Goal: Task Accomplishment & Management: Complete application form

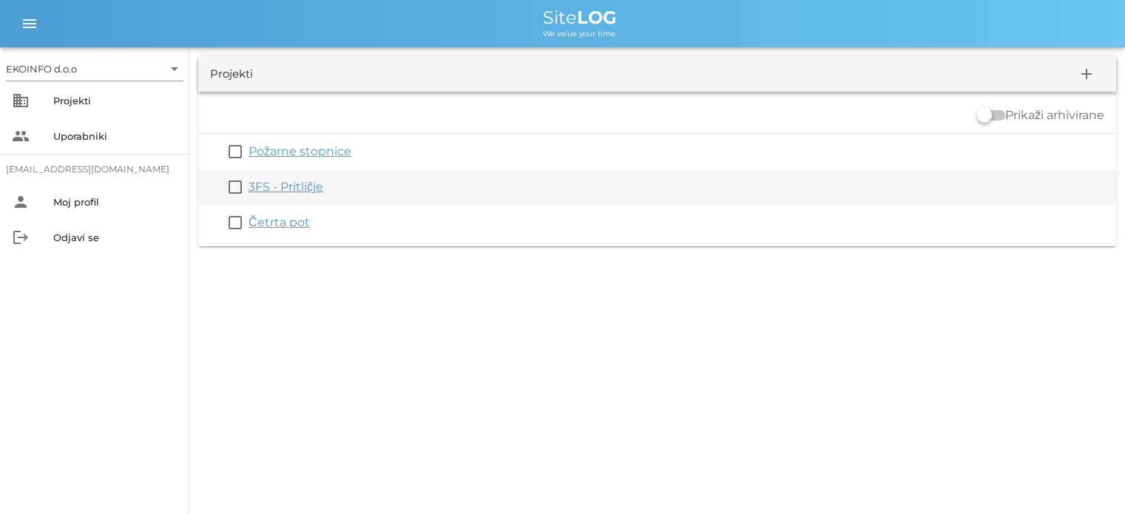
click at [286, 183] on link "3FS - Pritličje" at bounding box center [286, 187] width 75 height 14
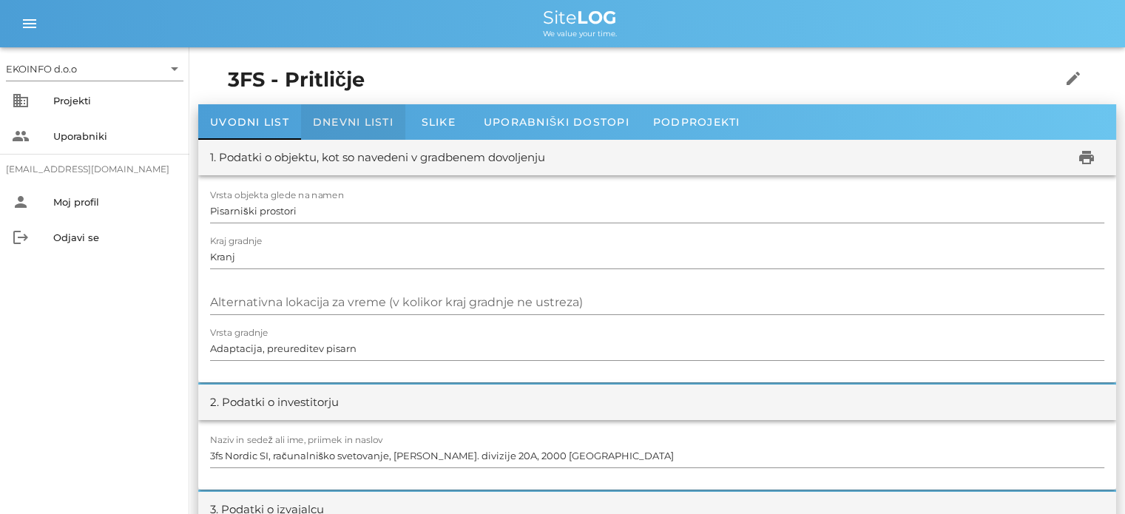
click at [340, 126] on span "Dnevni listi" at bounding box center [353, 121] width 81 height 13
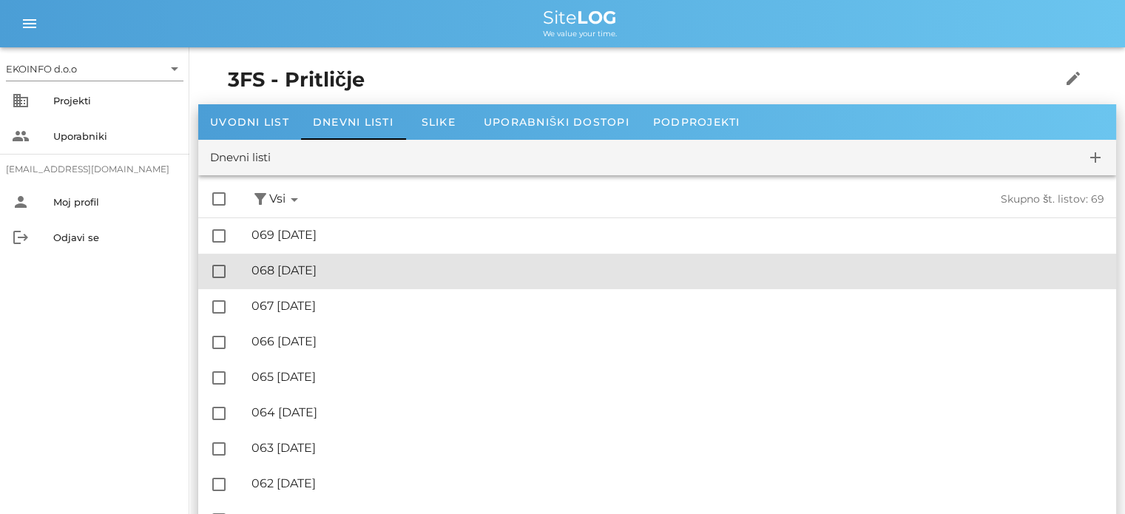
click at [323, 277] on div "🔏 068 [DATE]" at bounding box center [678, 270] width 853 height 14
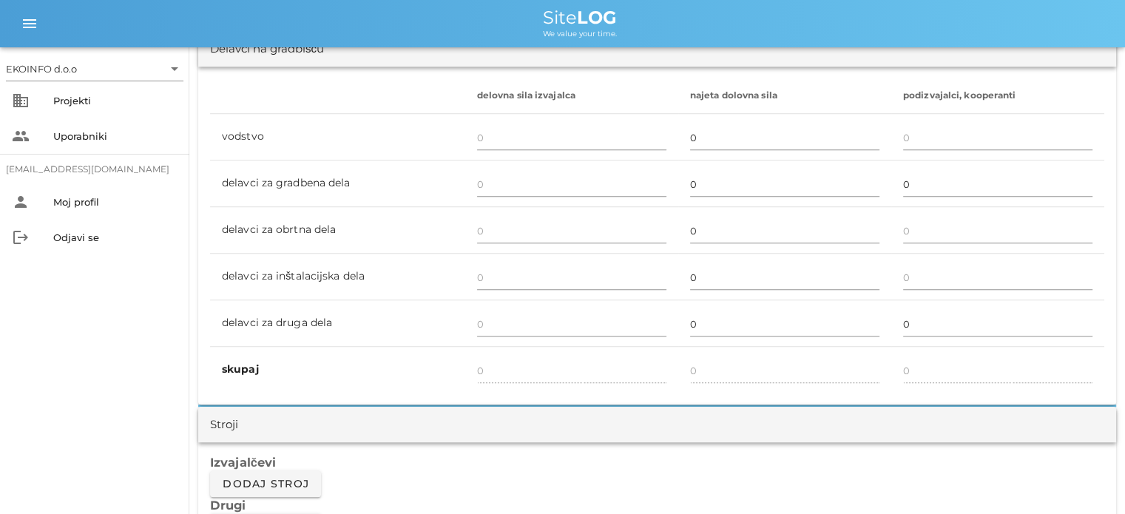
scroll to position [888, 0]
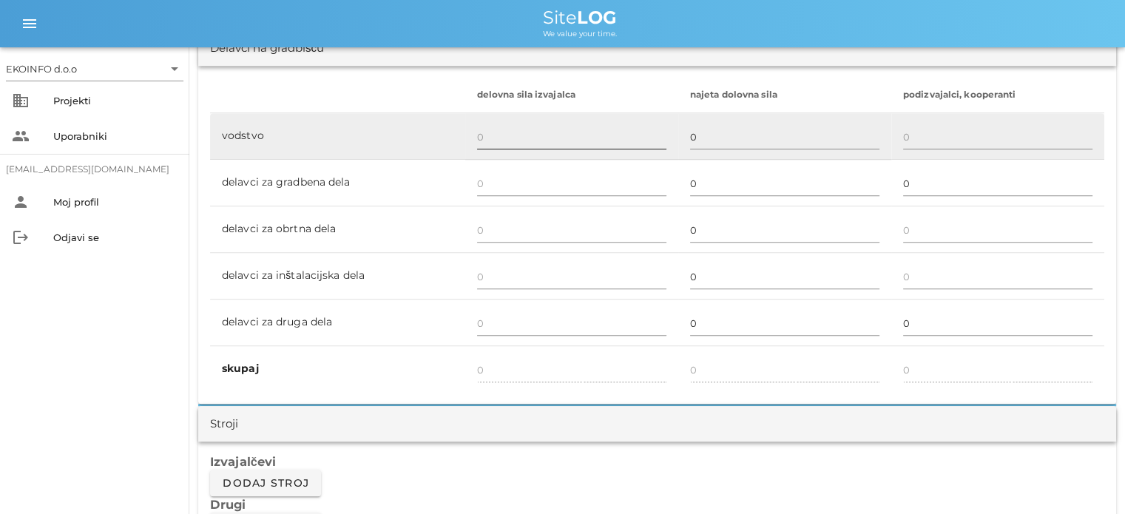
click at [491, 141] on input "text" at bounding box center [571, 137] width 189 height 24
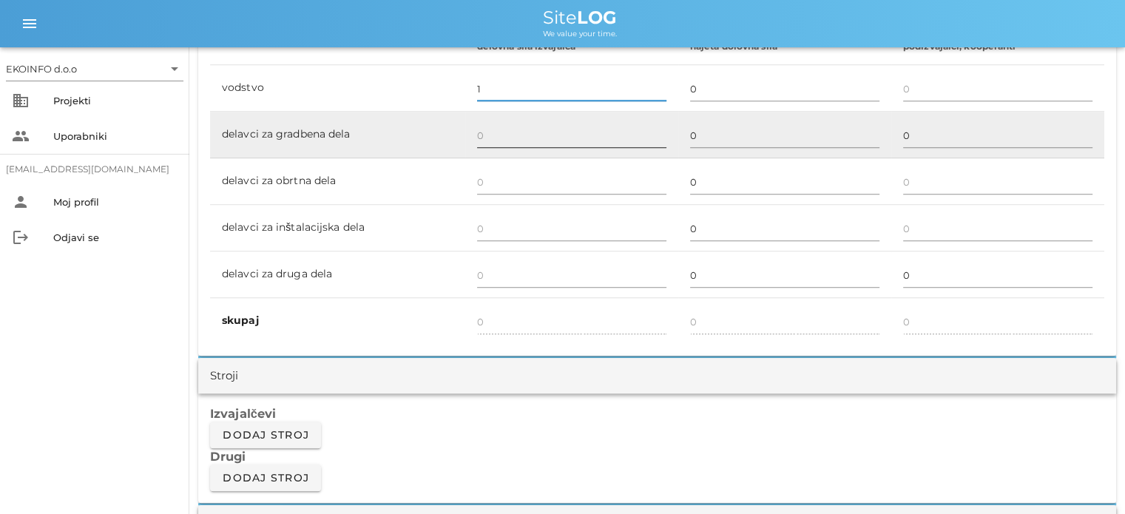
scroll to position [962, 0]
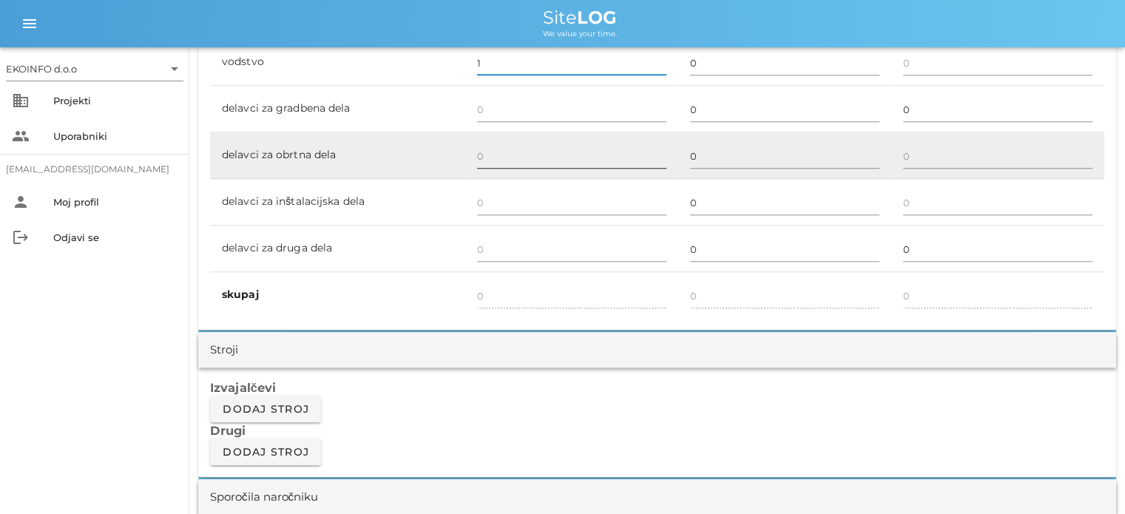
type input "1"
click at [485, 159] on input "text" at bounding box center [571, 156] width 189 height 24
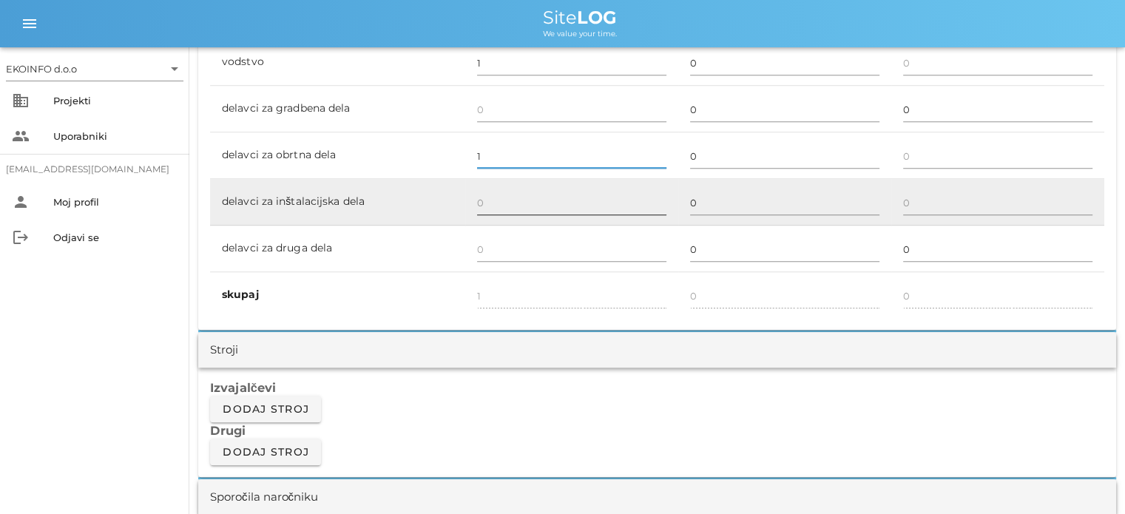
type input "1"
type input "2"
click at [483, 215] on div at bounding box center [571, 220] width 189 height 10
click at [479, 201] on input "text" at bounding box center [571, 203] width 189 height 24
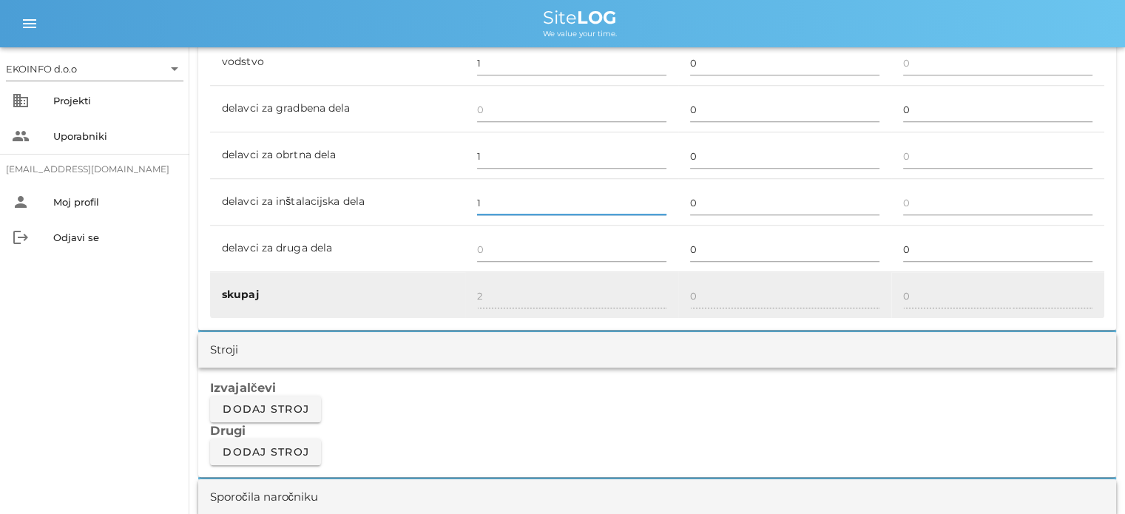
type input "1"
type input "3"
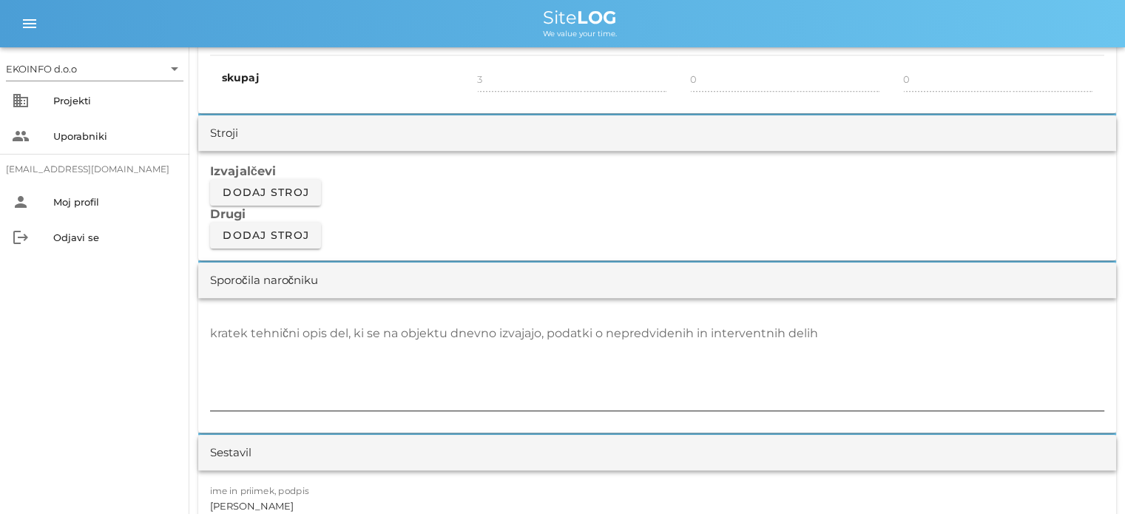
scroll to position [1258, 0]
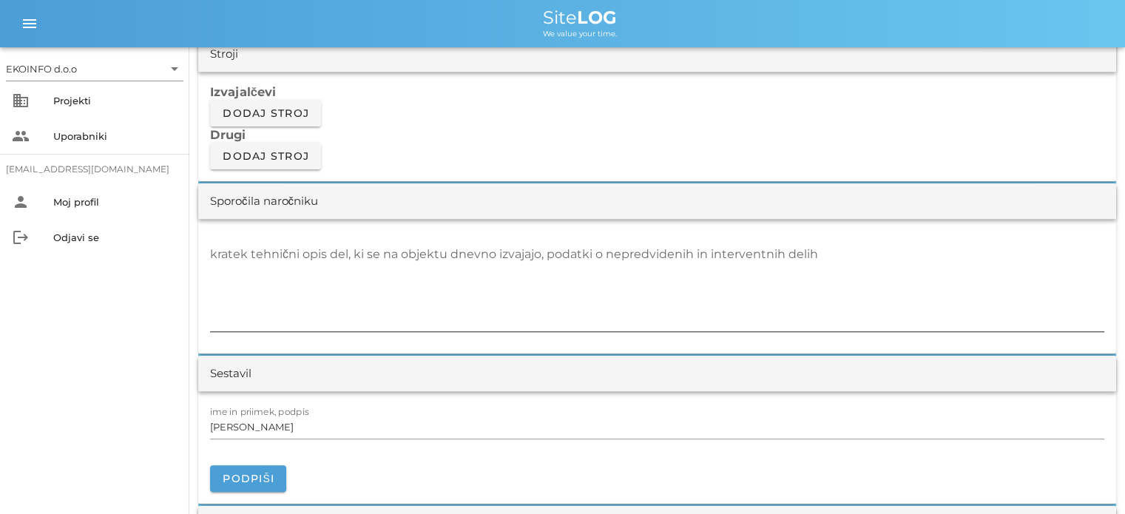
click at [240, 252] on div "kratek tehnični opis del, ki se na objektu dnevno izvajajo, podatki o nepredvid…" at bounding box center [657, 287] width 894 height 89
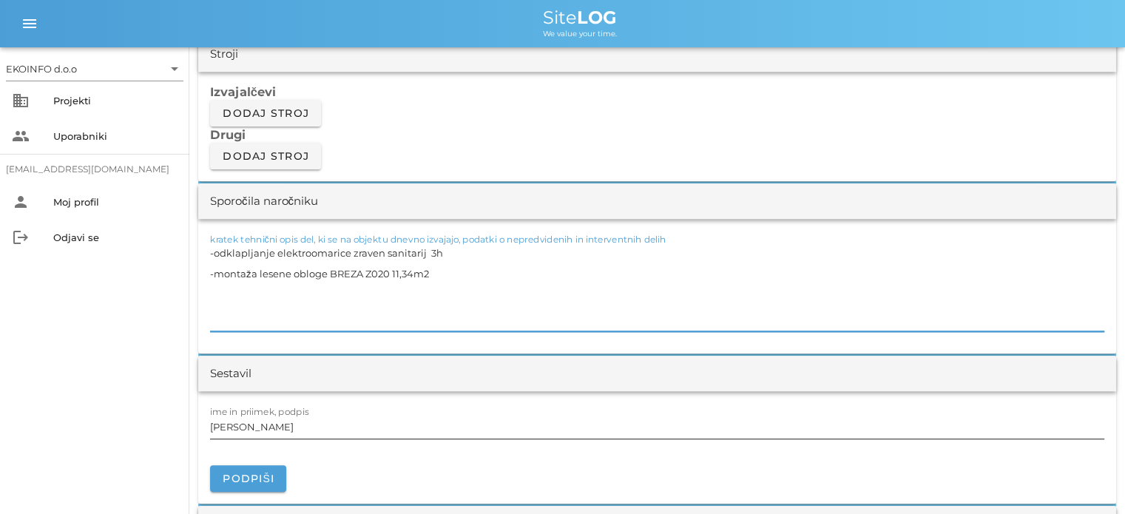
type textarea "-odklapljanje elektroomarice zraven sanitarij 3h -montaža lesene obloge BREZA Z…"
click at [277, 413] on label "ime in priimek, podpis" at bounding box center [259, 411] width 99 height 11
click at [277, 415] on input "[PERSON_NAME]" at bounding box center [657, 427] width 894 height 24
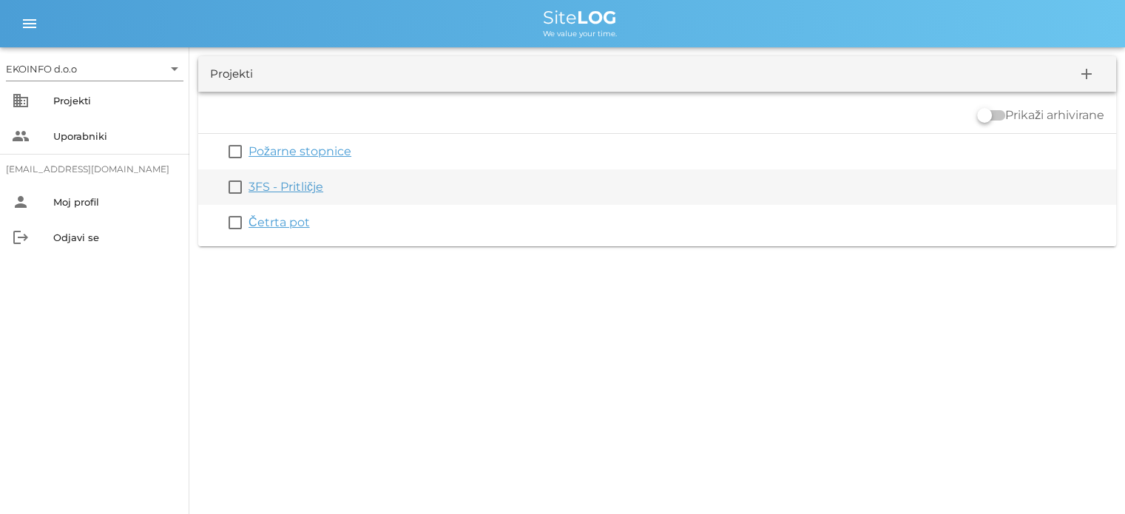
click at [280, 192] on link "3FS - Pritličje" at bounding box center [286, 187] width 75 height 14
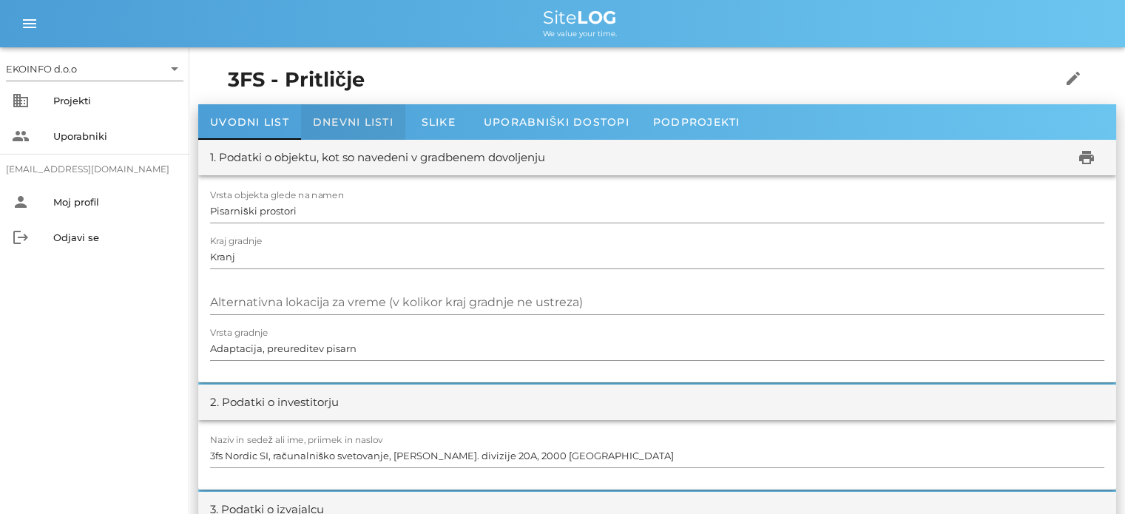
click at [352, 123] on span "Dnevni listi" at bounding box center [353, 121] width 81 height 13
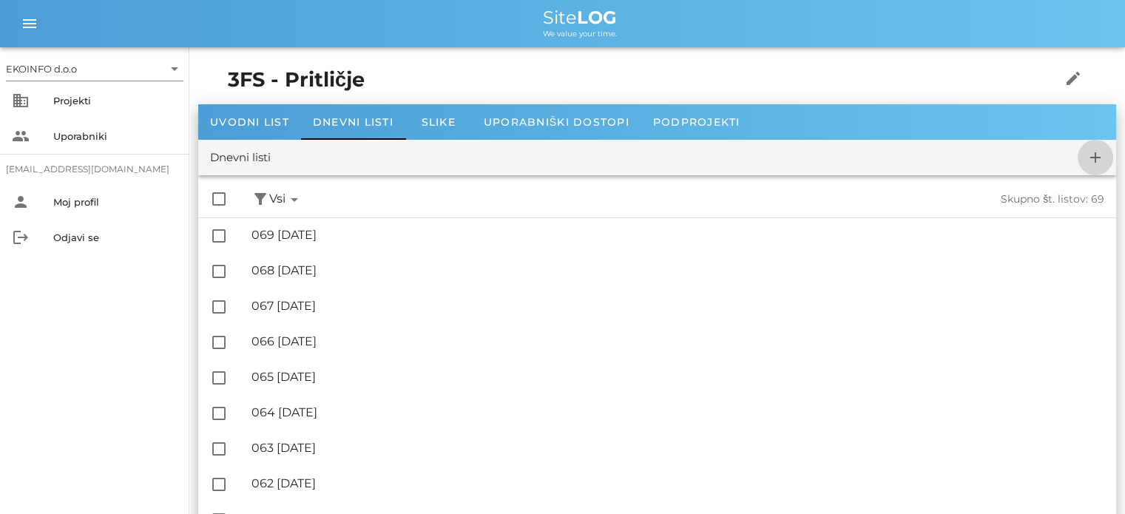
click at [1093, 161] on icon "add" at bounding box center [1096, 158] width 18 height 18
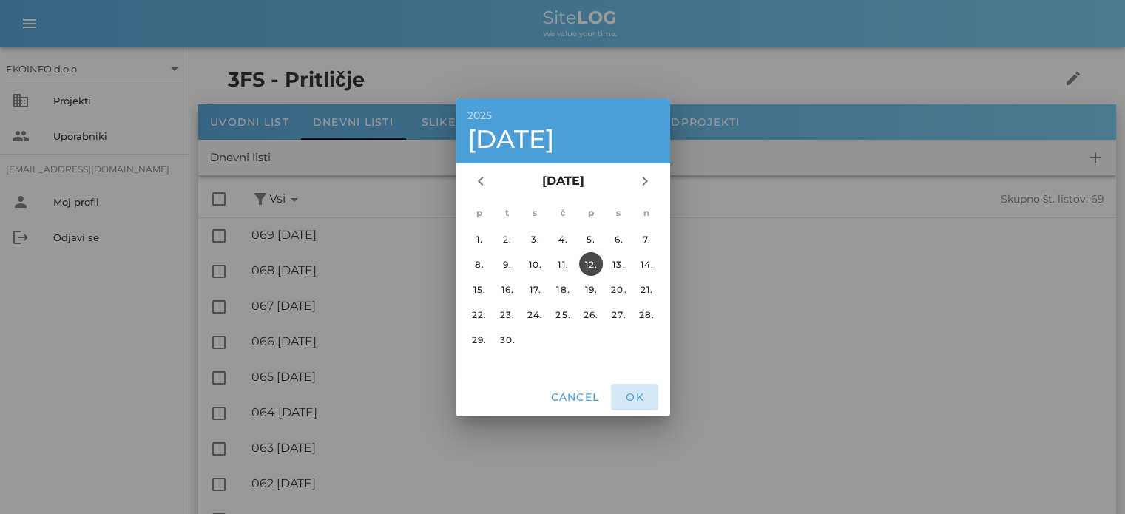
click at [630, 394] on span "OK" at bounding box center [635, 397] width 36 height 13
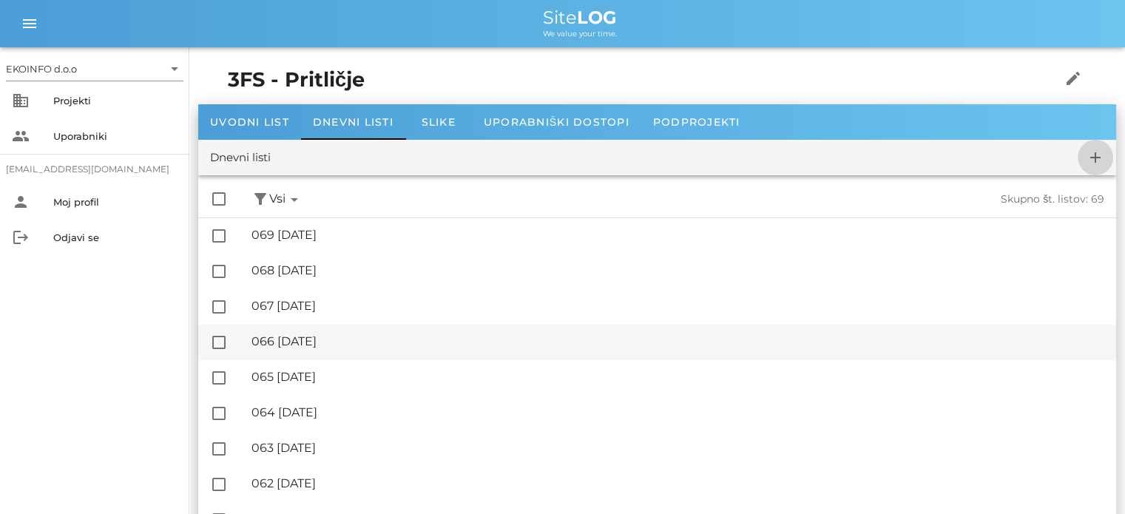
checkbox input "false"
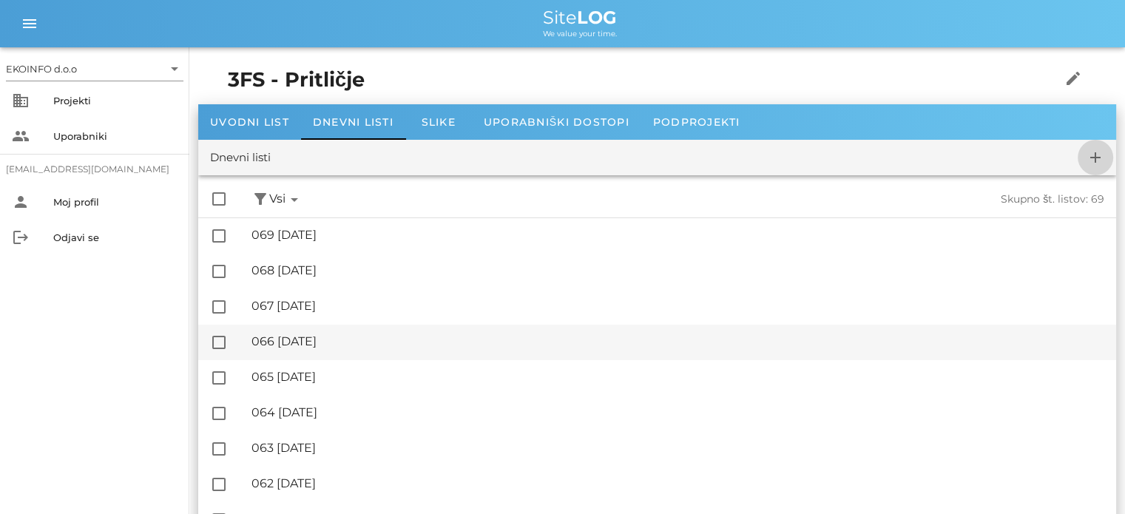
checkbox input "false"
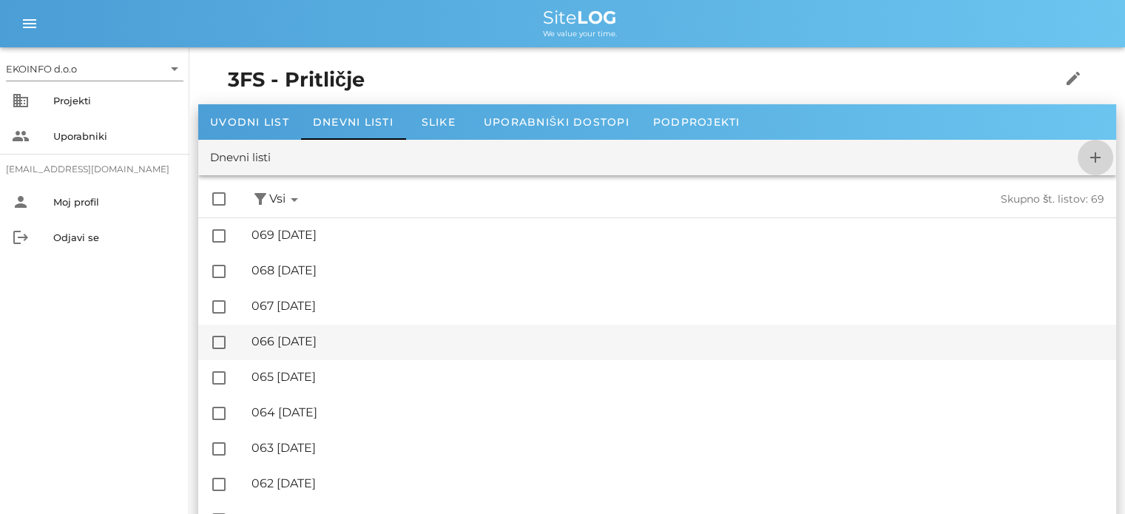
checkbox input "false"
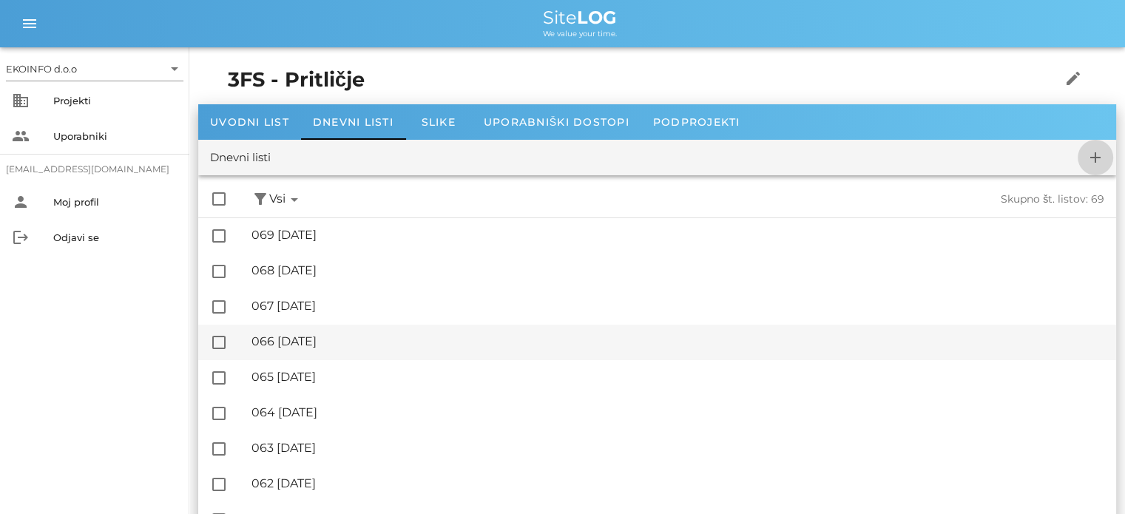
checkbox input "false"
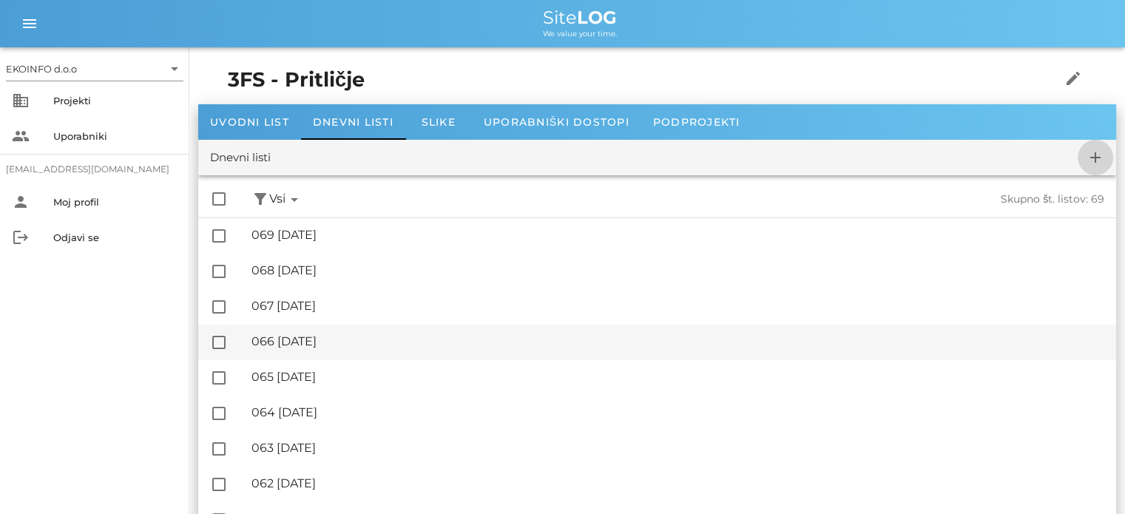
checkbox input "false"
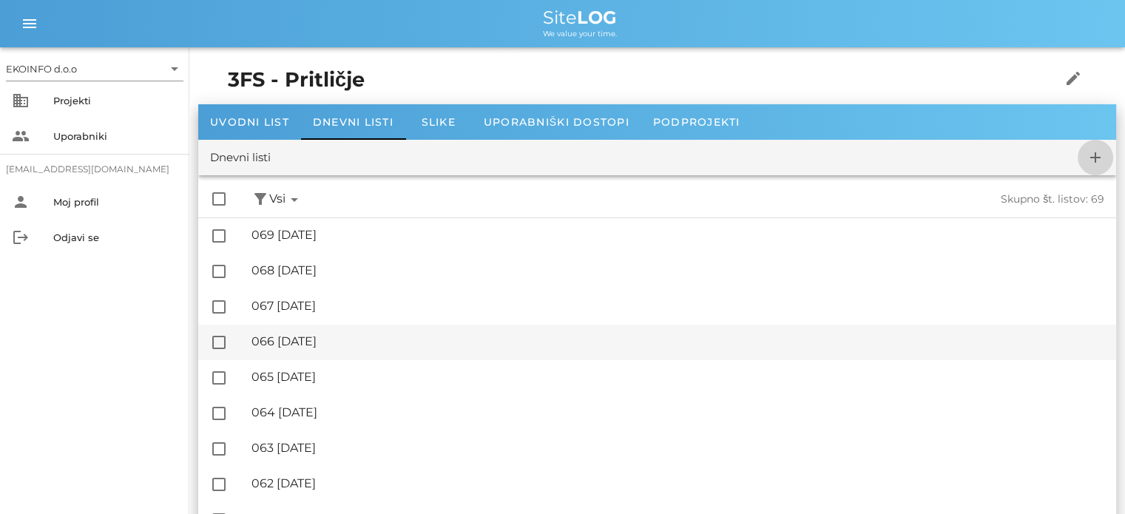
checkbox input "false"
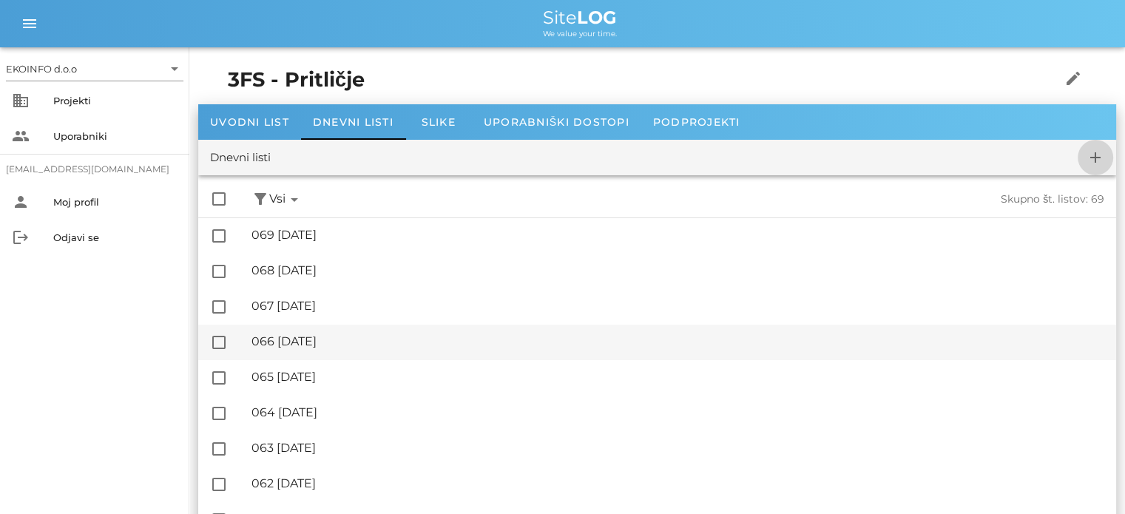
checkbox input "false"
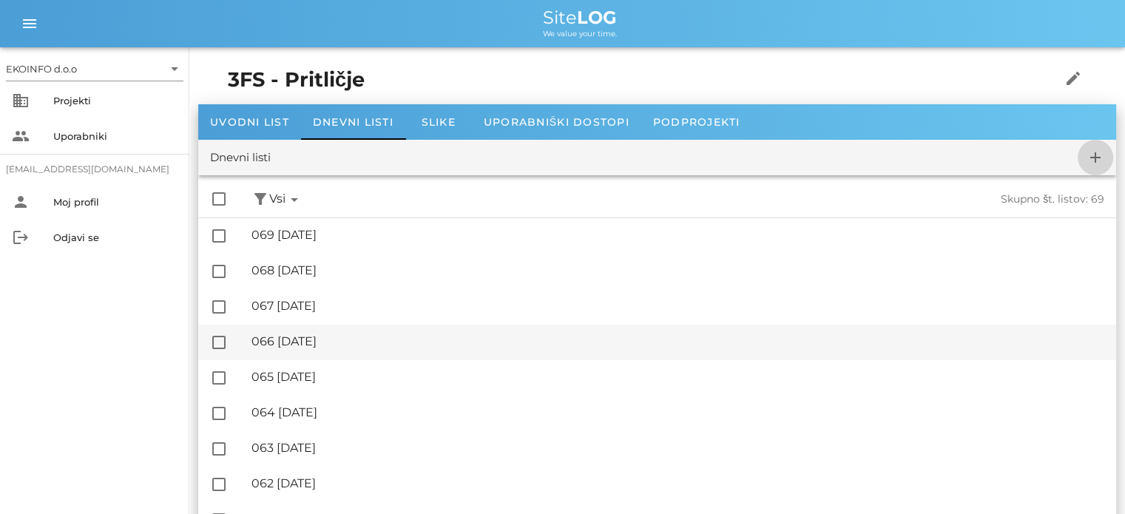
checkbox input "false"
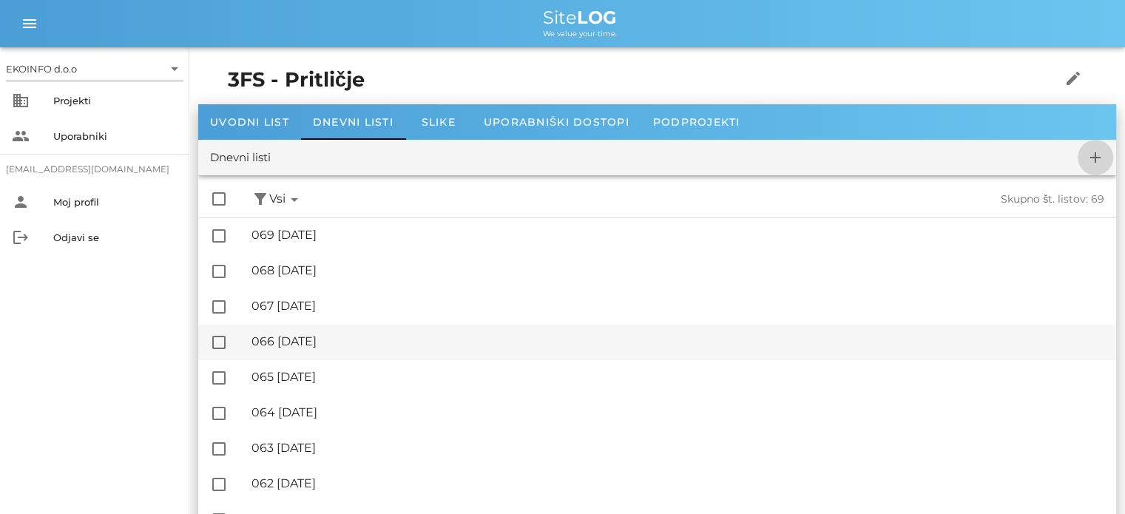
checkbox input "false"
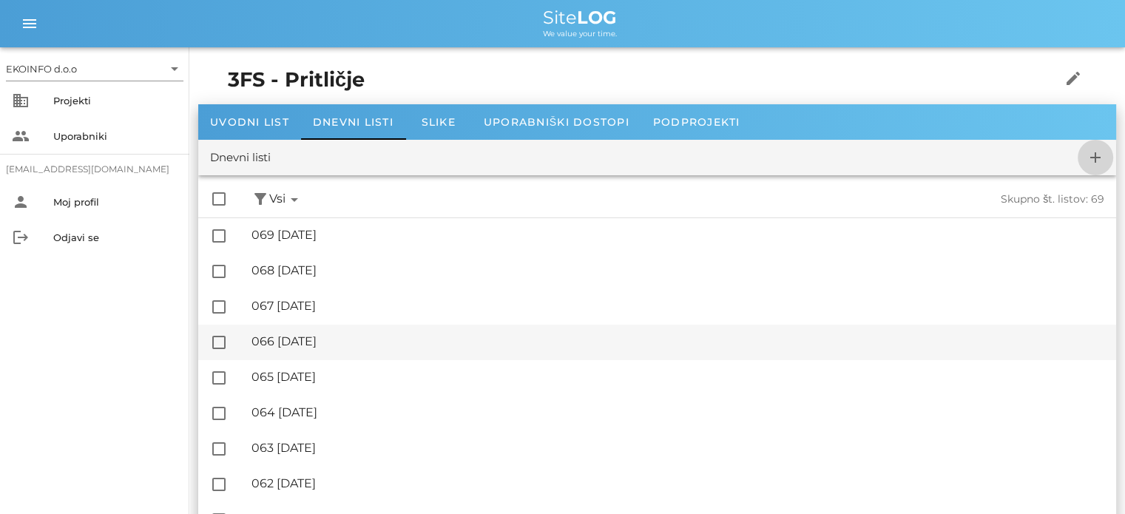
checkbox input "false"
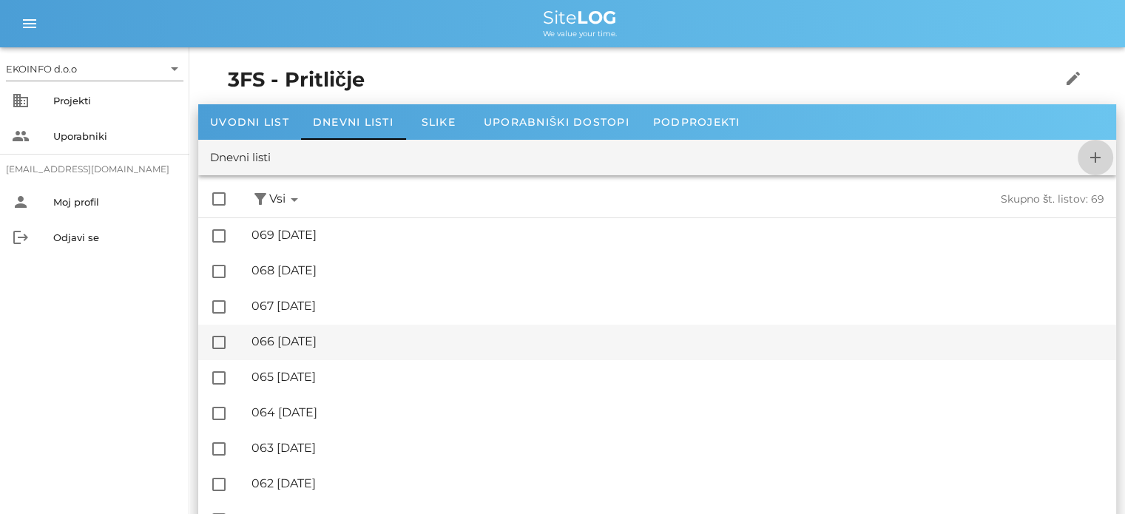
checkbox input "false"
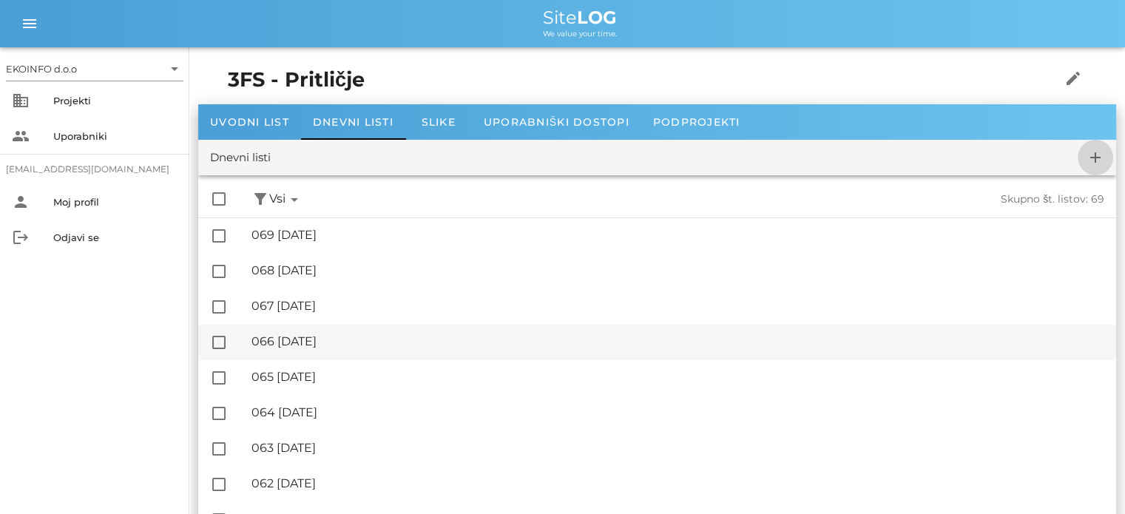
checkbox input "false"
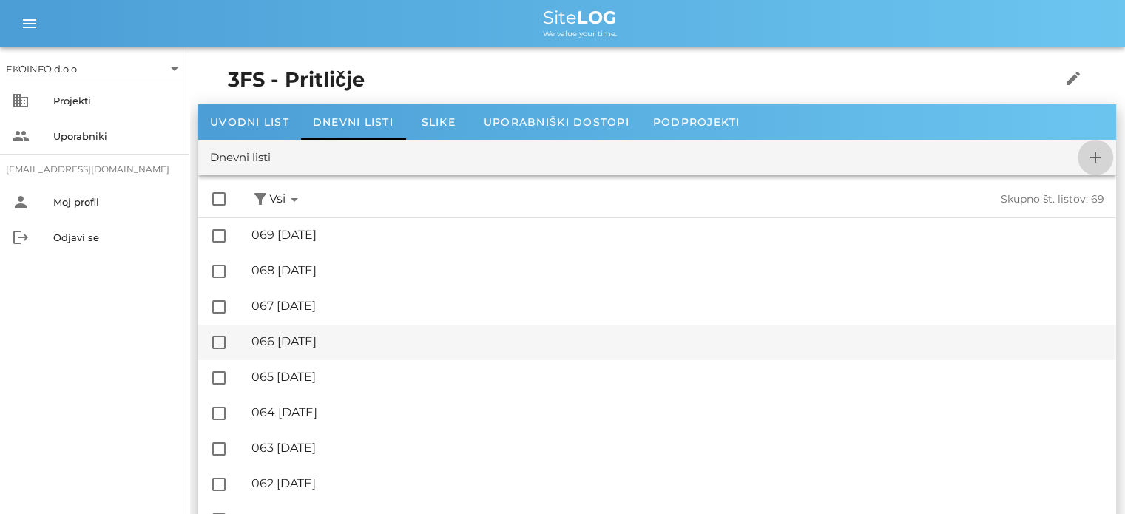
checkbox input "false"
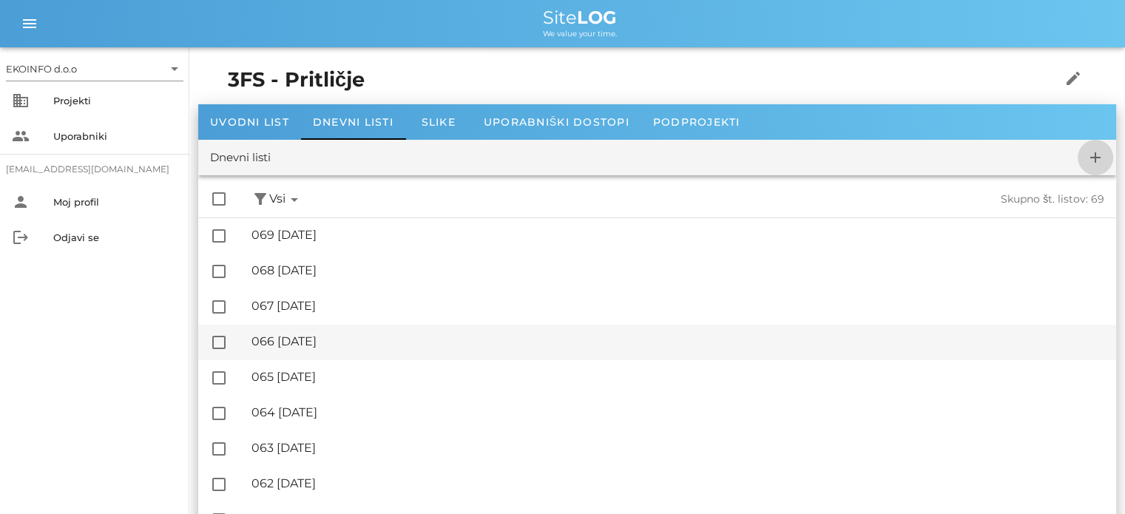
checkbox input "false"
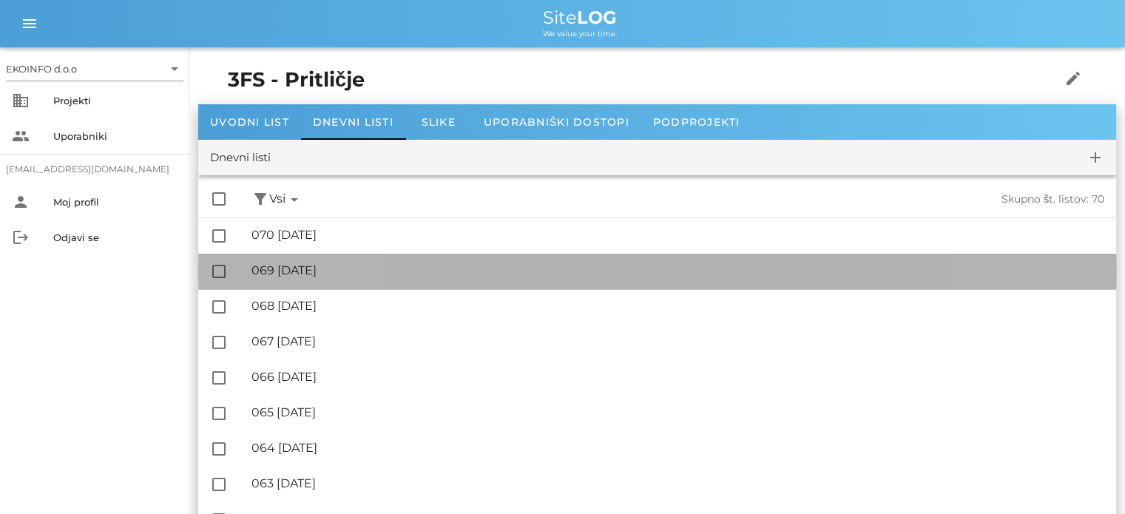
click at [344, 273] on div "🔏 069 [DATE]" at bounding box center [678, 270] width 853 height 14
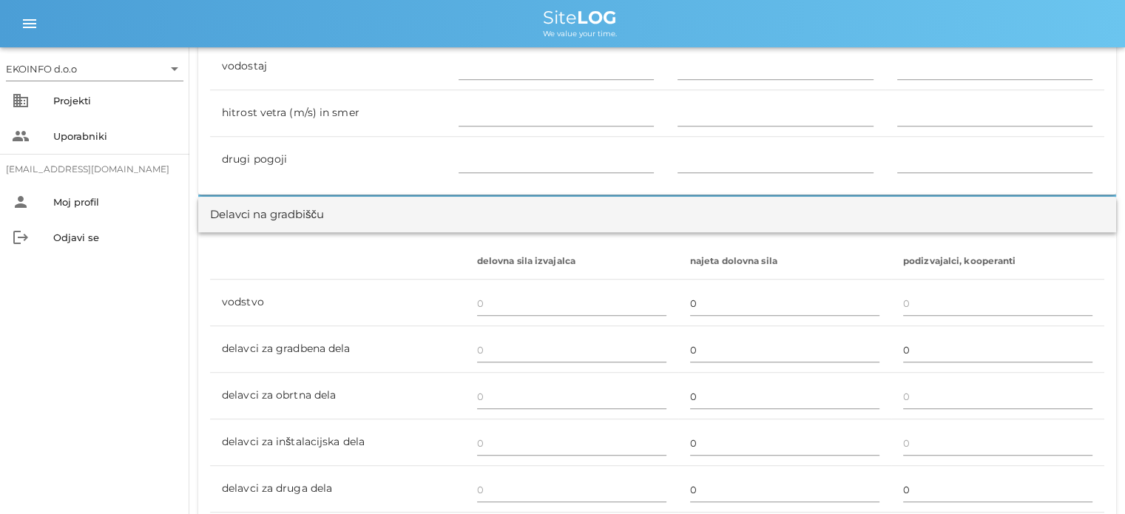
scroll to position [740, 0]
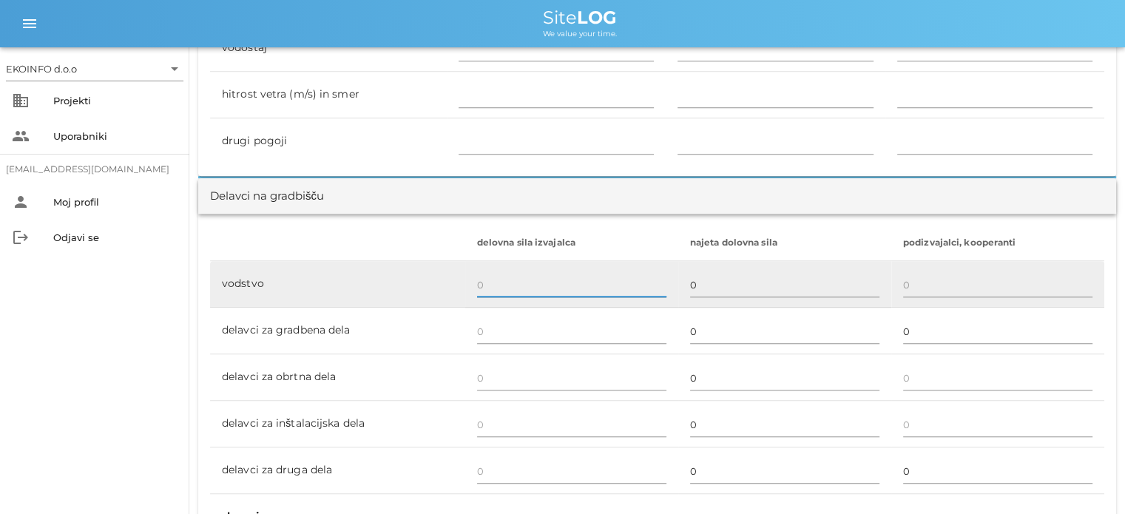
click at [479, 280] on input "text" at bounding box center [571, 285] width 189 height 24
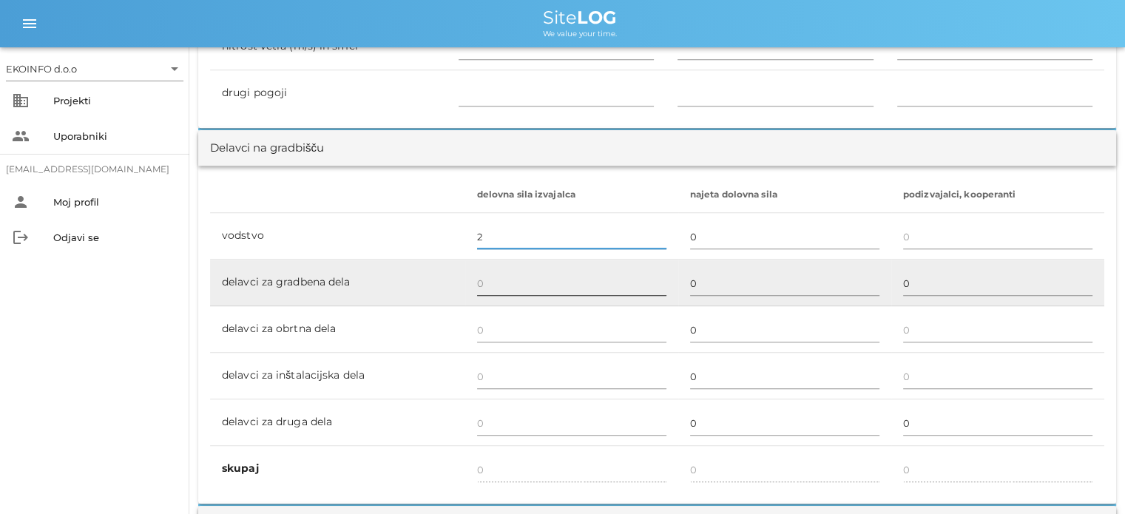
scroll to position [814, 0]
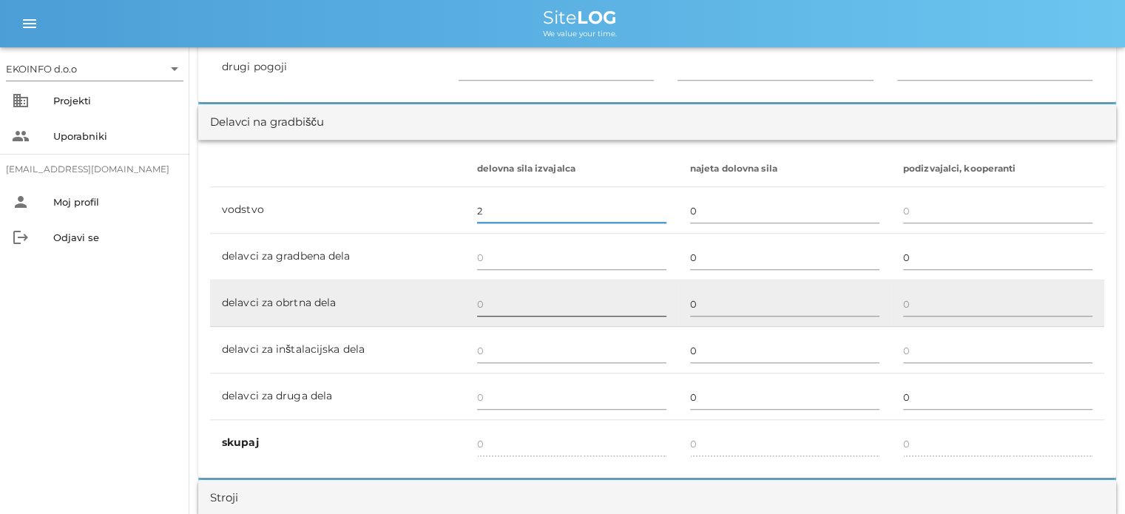
type input "2"
click at [483, 295] on input "text" at bounding box center [571, 304] width 189 height 24
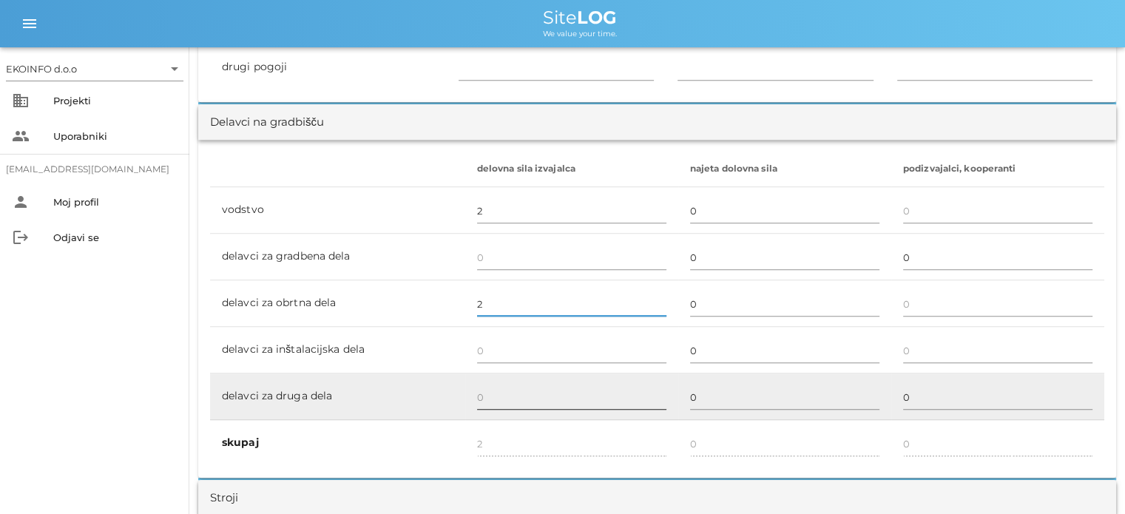
type input "2"
type input "4"
click at [485, 396] on input "text" at bounding box center [571, 397] width 189 height 24
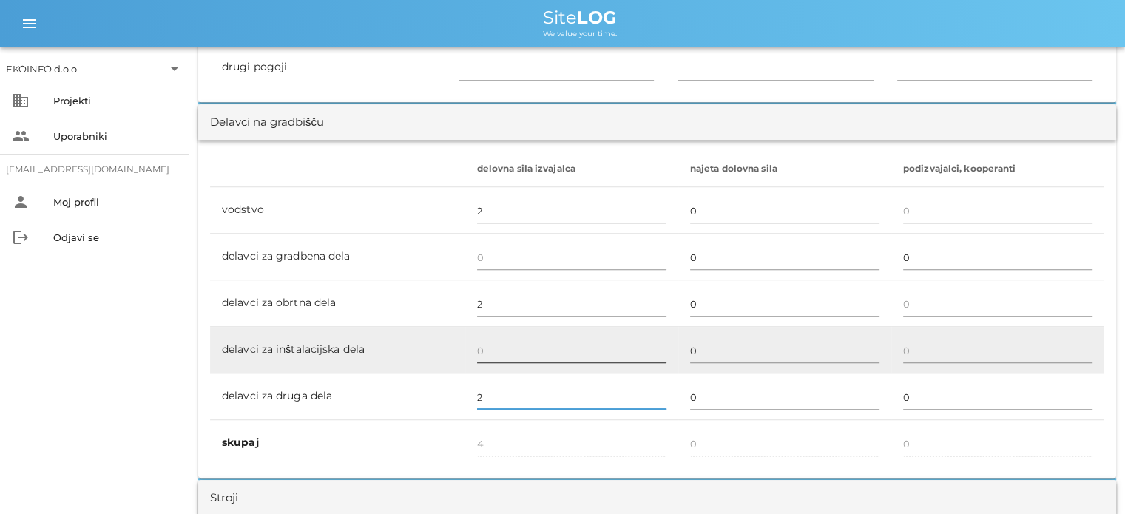
type input "2"
type input "6"
click at [482, 347] on input "text" at bounding box center [571, 351] width 189 height 24
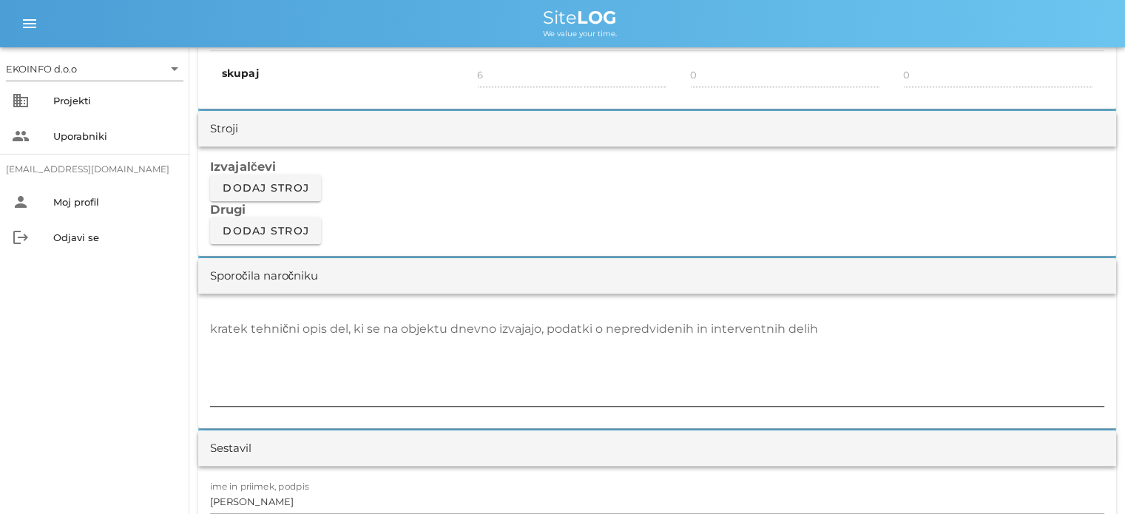
scroll to position [1184, 0]
type input "1"
type input "7"
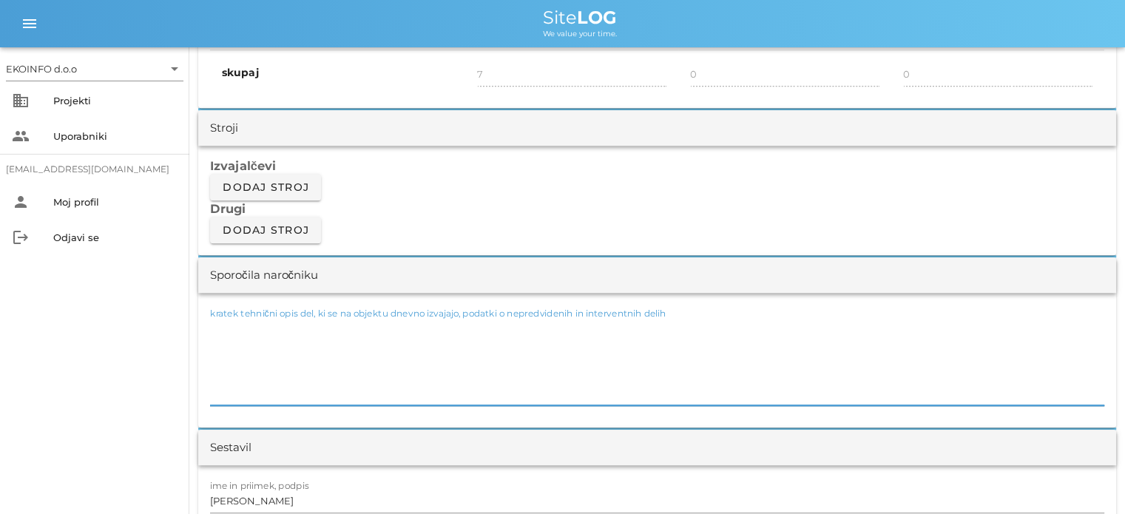
click at [263, 328] on div "kratek tehnični opis del, ki se na objektu dnevno izvajajo, podatki o nepredvid…" at bounding box center [657, 361] width 894 height 89
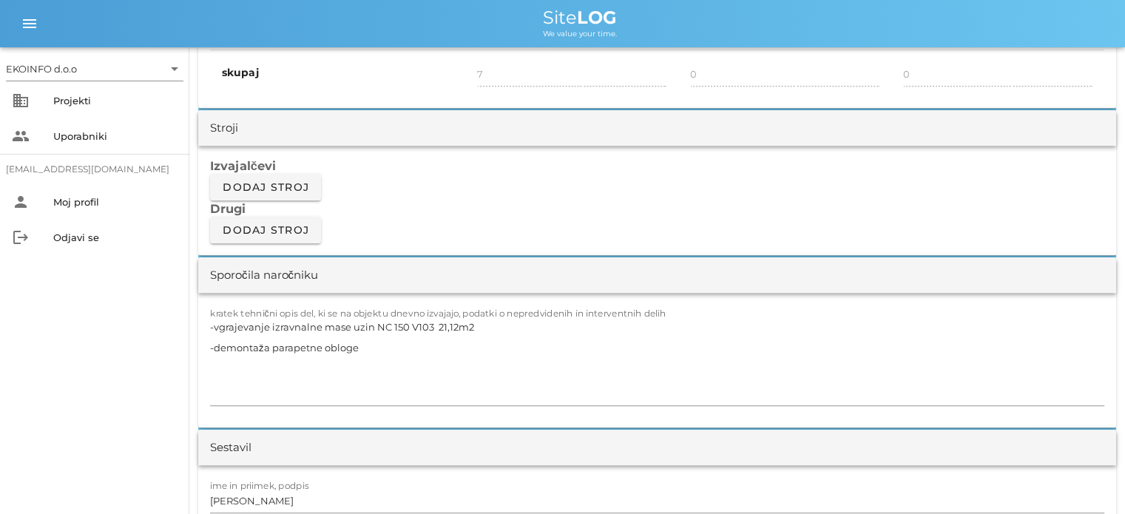
click at [832, 206] on h3 "Drugi" at bounding box center [657, 208] width 894 height 16
drag, startPoint x: 368, startPoint y: 343, endPoint x: 369, endPoint y: 351, distance: 7.4
click at [368, 344] on textarea "-vgrajevanje izravnalne mase uzin NC 150 V103 21,12m2 -demontaža parapetne oblo…" at bounding box center [657, 361] width 894 height 89
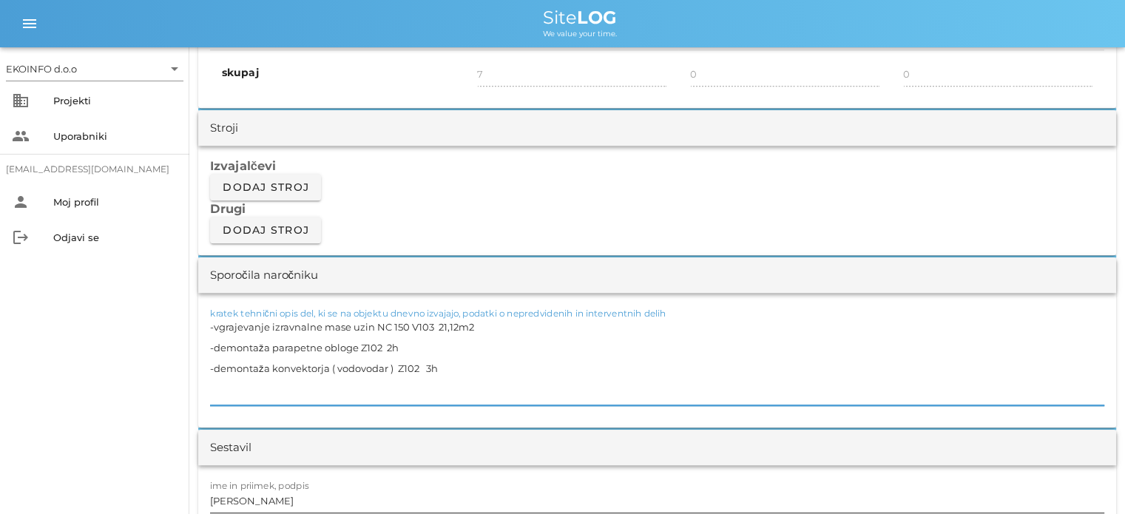
type textarea "-vgrajevanje izravnalne mase uzin NC 150 V103 21,12m2 -demontaža parapetne oblo…"
click at [279, 500] on input "[PERSON_NAME]" at bounding box center [657, 501] width 894 height 24
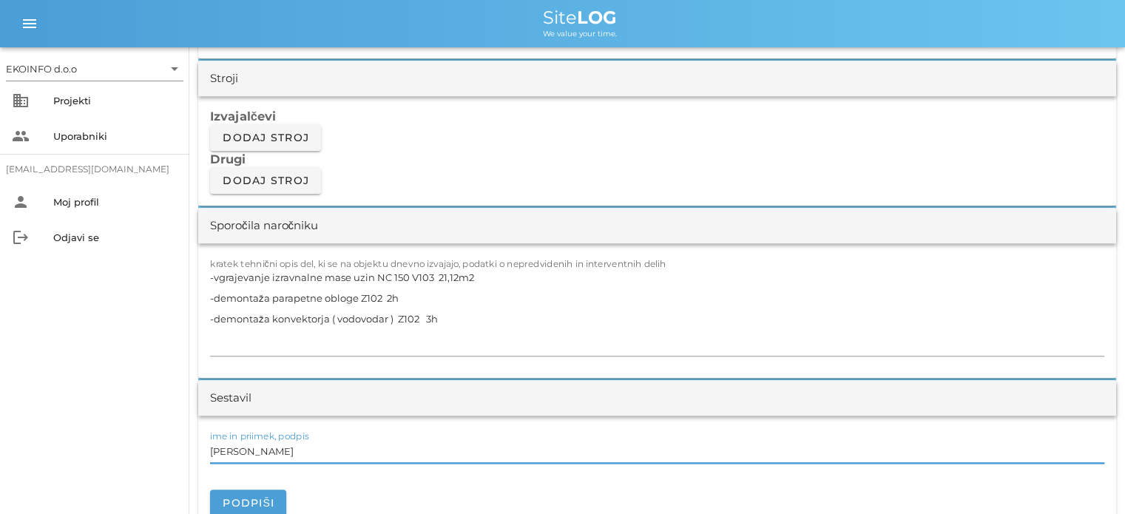
scroll to position [1331, 0]
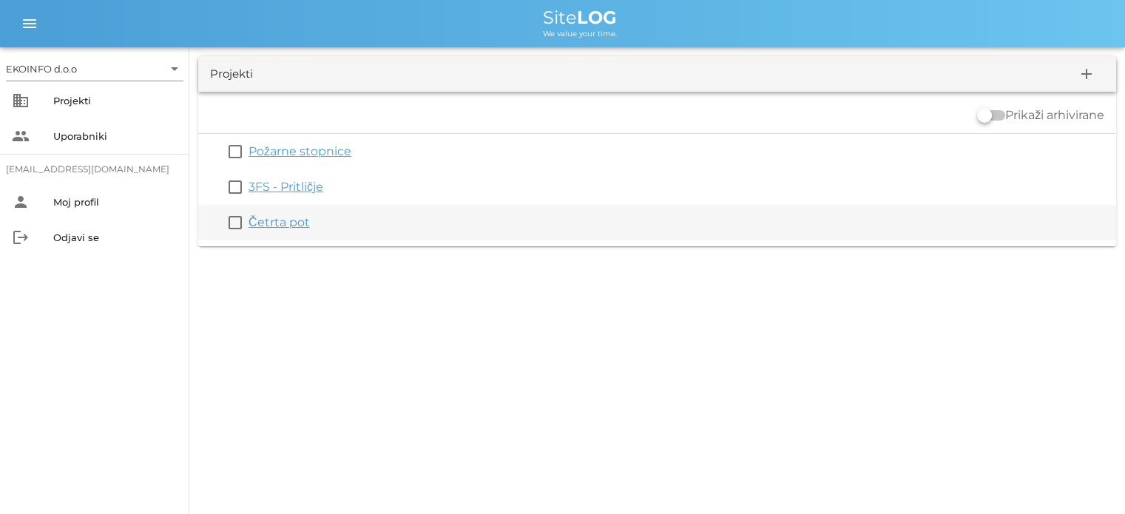
click at [276, 222] on link "Četrta pot" at bounding box center [279, 222] width 61 height 14
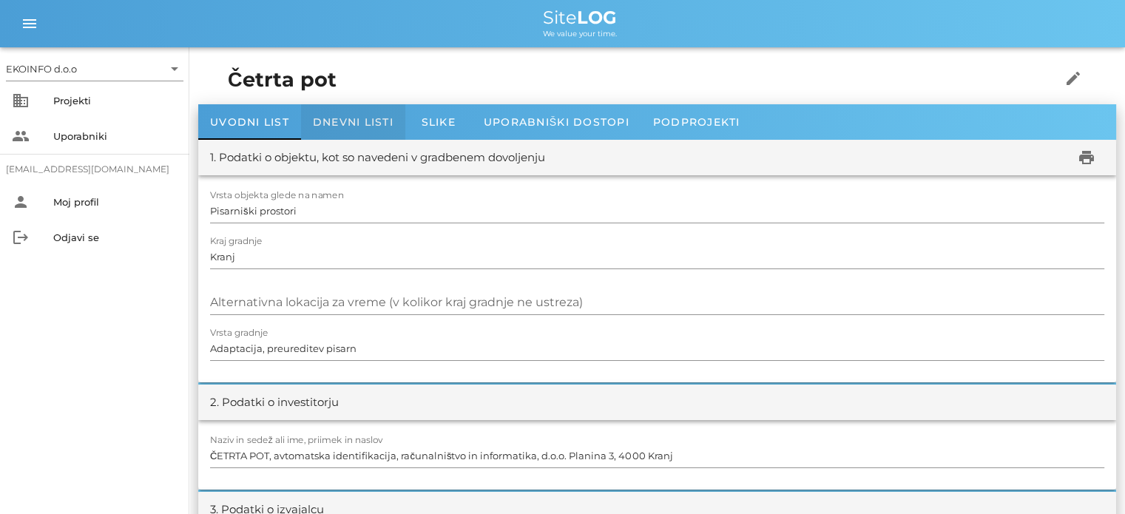
click at [336, 117] on span "Dnevni listi" at bounding box center [353, 121] width 81 height 13
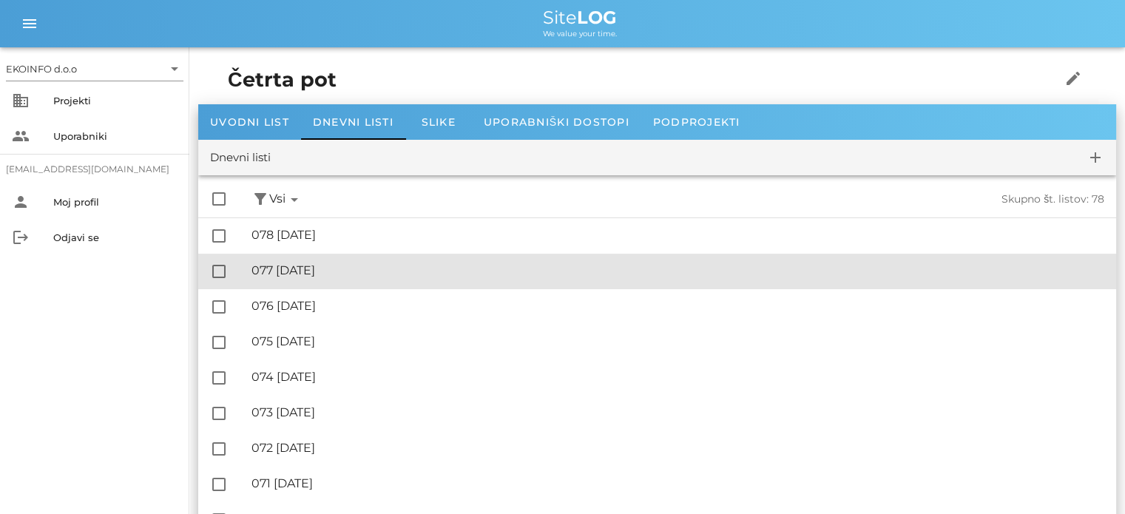
click at [334, 262] on div "🔏 077 [DATE] ✓ Podpisal: Nadzornik ✓ Podpisal: Sestavljalec ✓ Podpisal: Odgovor…" at bounding box center [678, 270] width 853 height 33
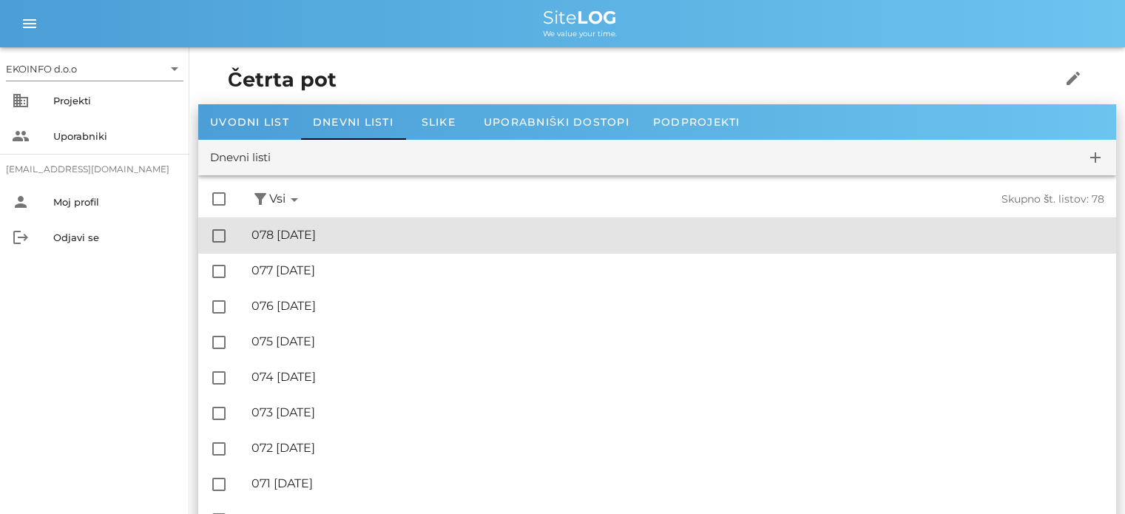
click at [311, 233] on div "🔏 078 [DATE]" at bounding box center [678, 235] width 853 height 14
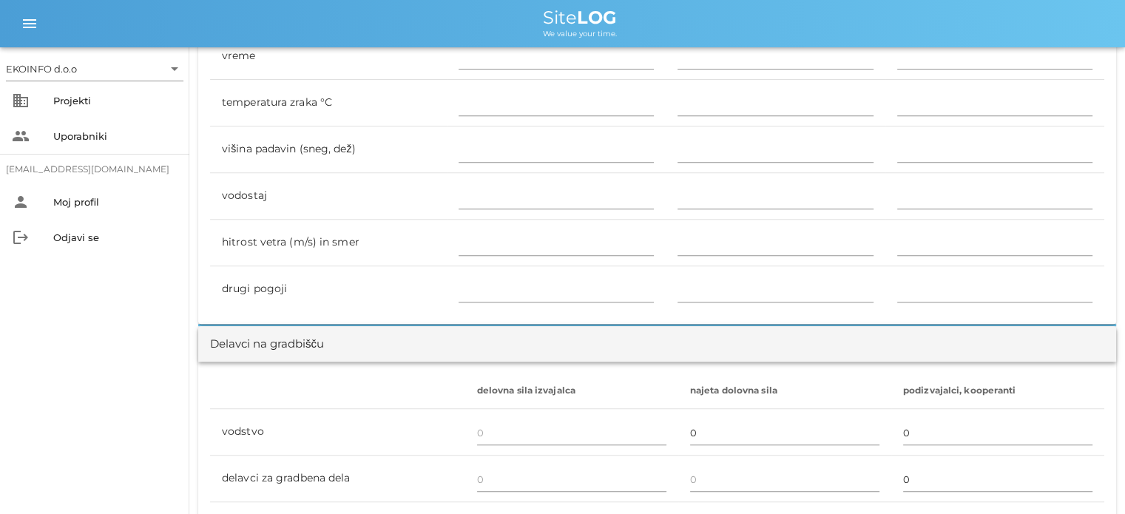
scroll to position [74, 0]
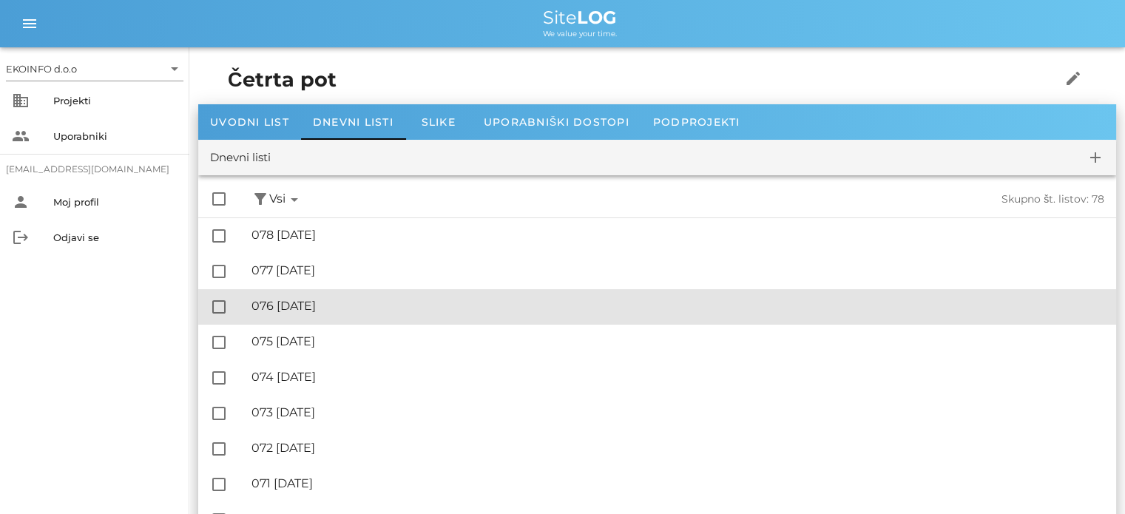
click at [345, 307] on div "🔏 076 [DATE]" at bounding box center [678, 306] width 853 height 14
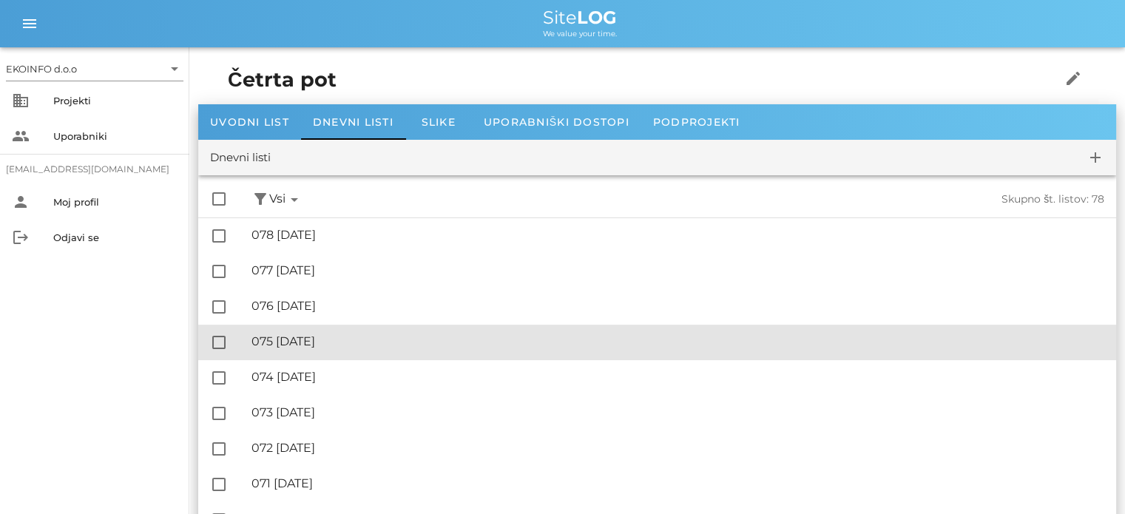
click at [323, 344] on div "🔏 075 [DATE]" at bounding box center [678, 341] width 853 height 14
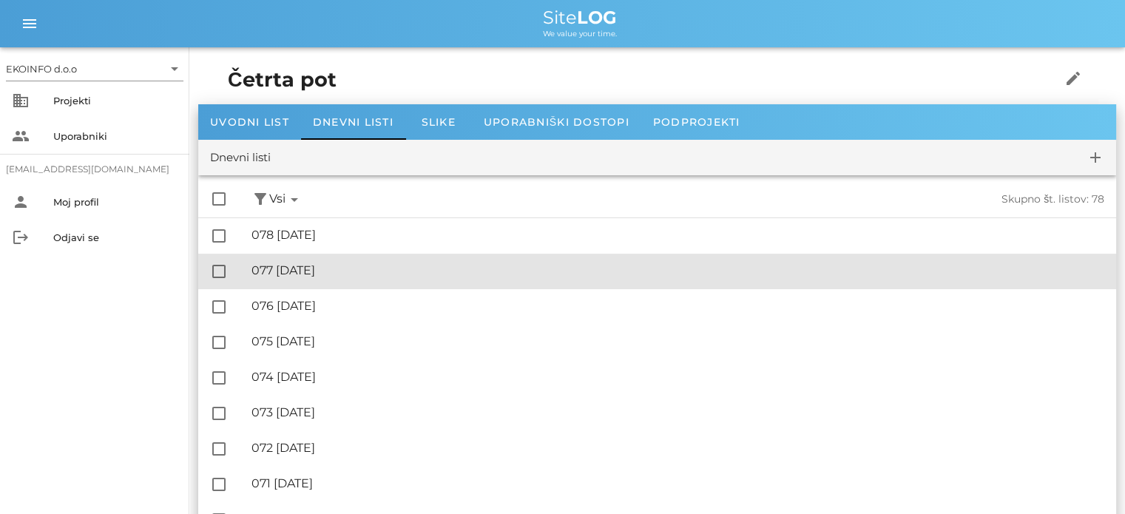
click at [323, 274] on div "🔏 077 [DATE]" at bounding box center [678, 270] width 853 height 14
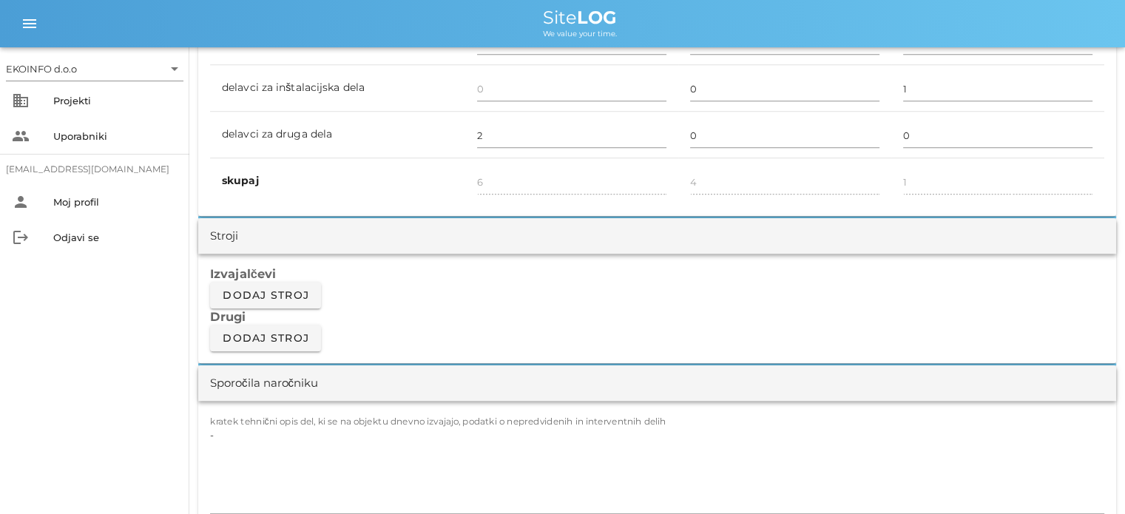
scroll to position [1258, 0]
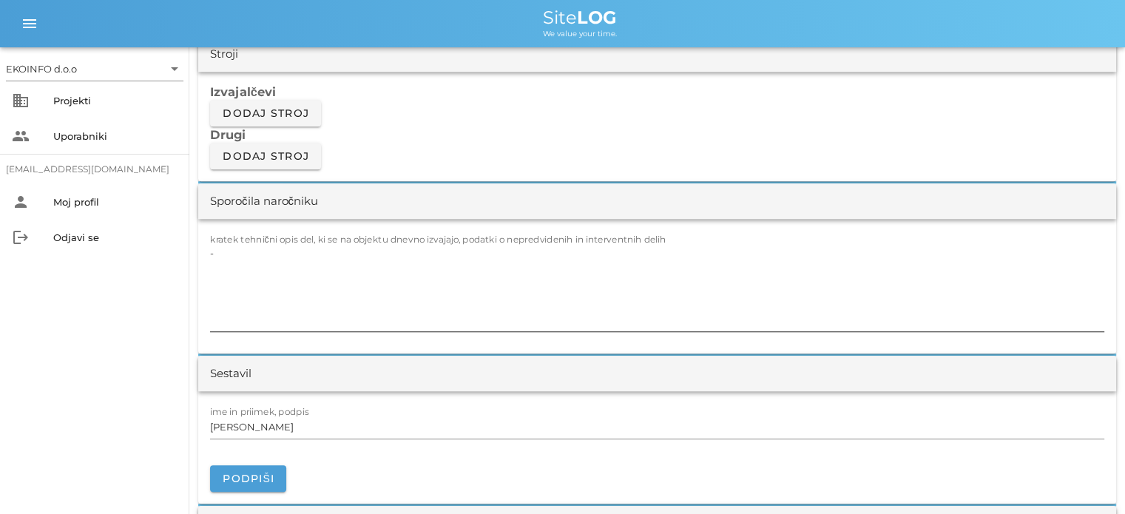
click at [234, 257] on textarea "-" at bounding box center [657, 287] width 894 height 89
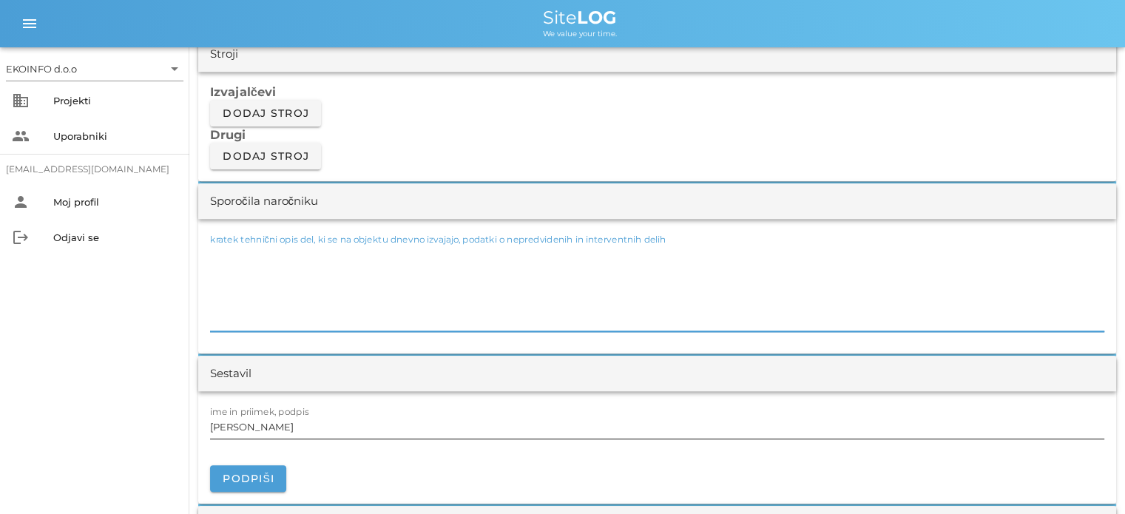
click at [279, 428] on input "[PERSON_NAME]" at bounding box center [657, 427] width 894 height 24
